Goal: Transaction & Acquisition: Purchase product/service

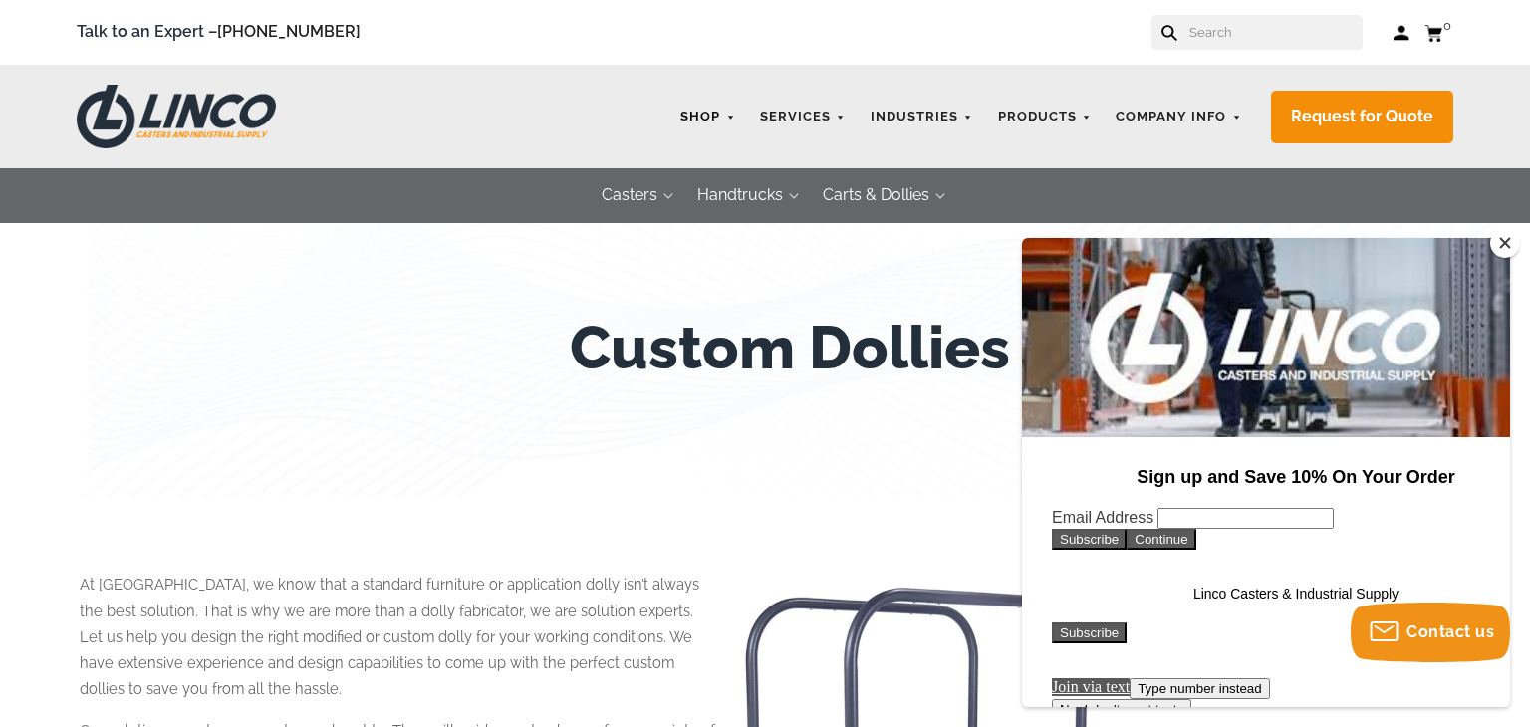
click at [711, 110] on link "Shop" at bounding box center [707, 117] width 75 height 39
click at [737, 118] on link "Shop" at bounding box center [707, 117] width 75 height 39
click at [1503, 243] on button "Close" at bounding box center [1505, 243] width 30 height 30
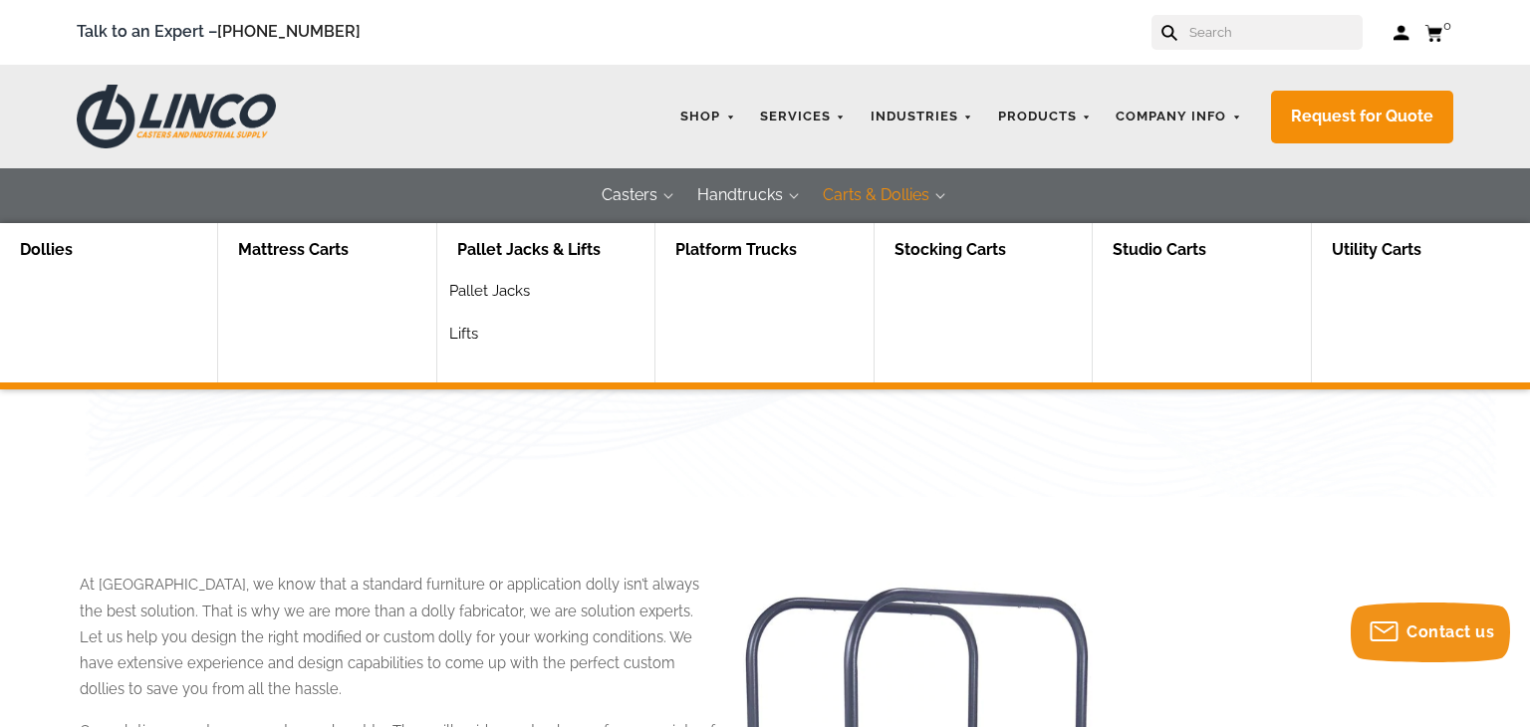
click at [850, 194] on button "Carts & Dollies" at bounding box center [876, 195] width 146 height 55
click at [937, 195] on button "Carts & Dollies" at bounding box center [876, 195] width 146 height 55
click at [51, 249] on link "Dollies" at bounding box center [46, 250] width 93 height 55
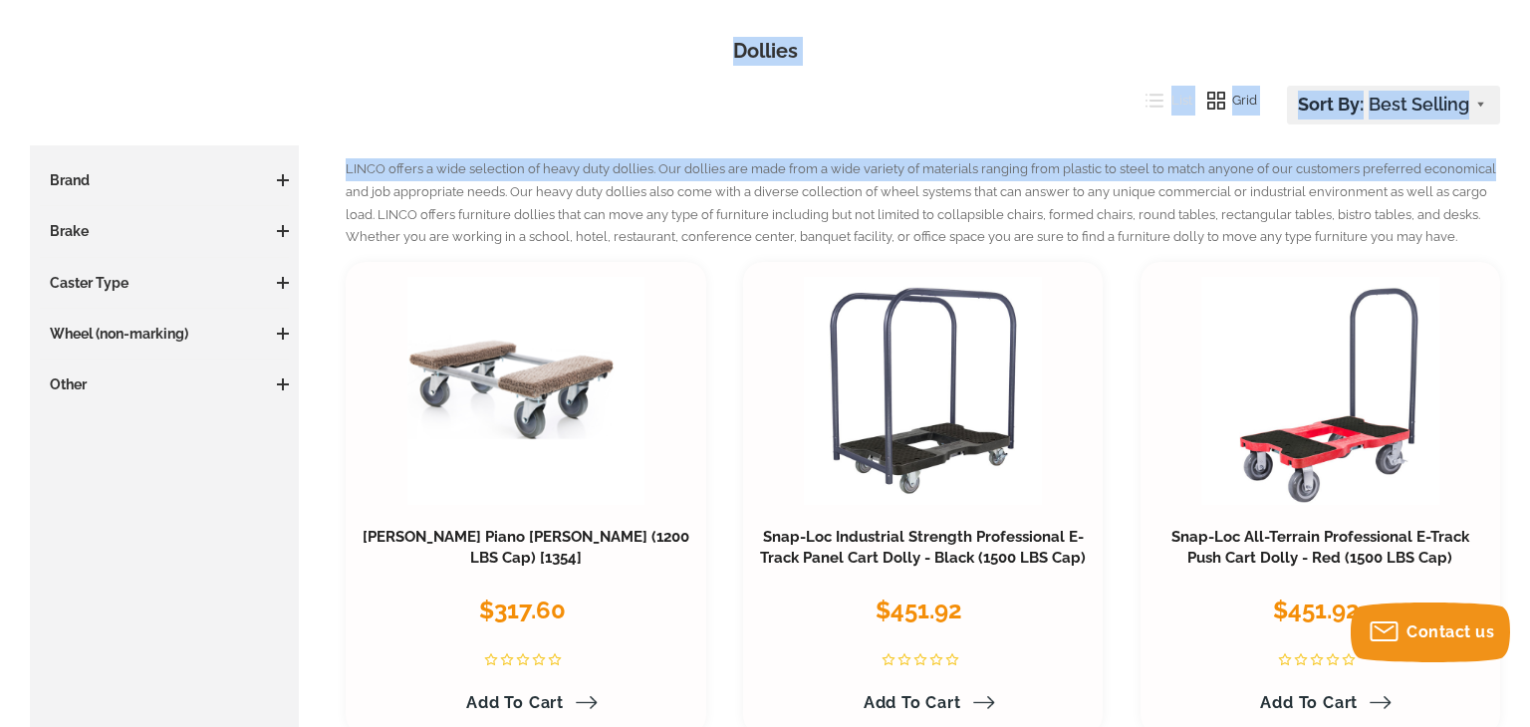
scroll to position [227, 0]
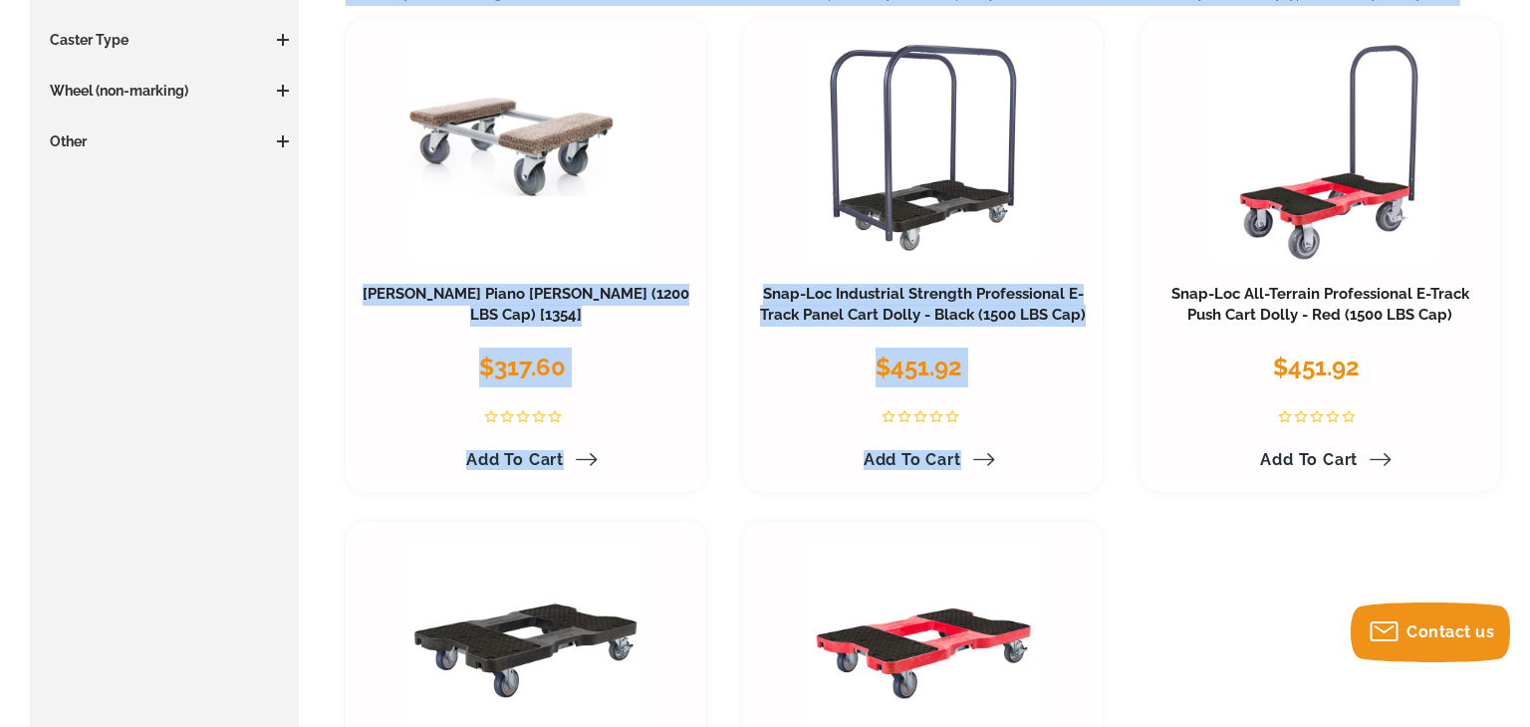
drag, startPoint x: 1529, startPoint y: 77, endPoint x: 1529, endPoint y: 218, distance: 141.5
click at [1529, 218] on div "Talk to an Expert – [PHONE_NUMBER] Log in Cart 0 Your Cart Your cart is empty L…" at bounding box center [765, 736] width 1530 height 2408
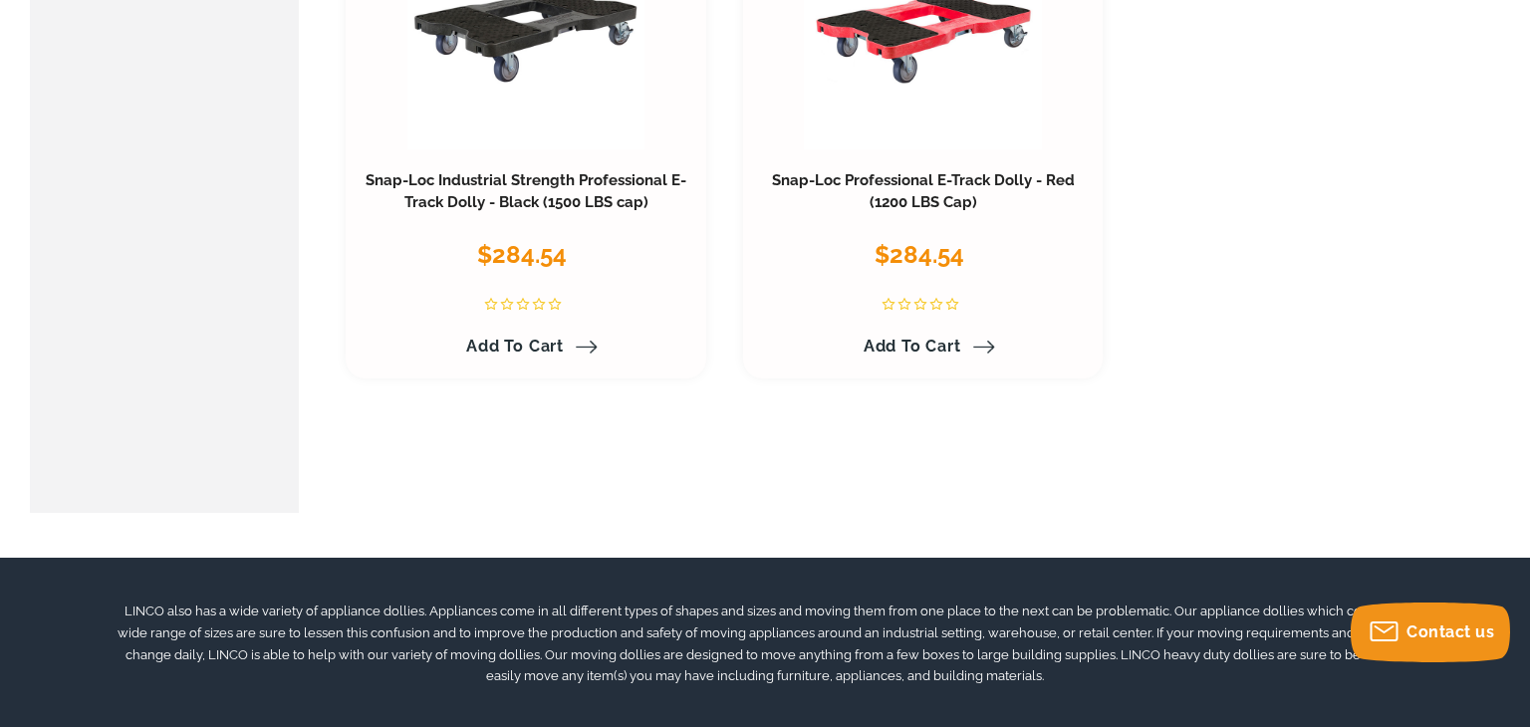
scroll to position [1085, 0]
